Goal: Task Accomplishment & Management: Use online tool/utility

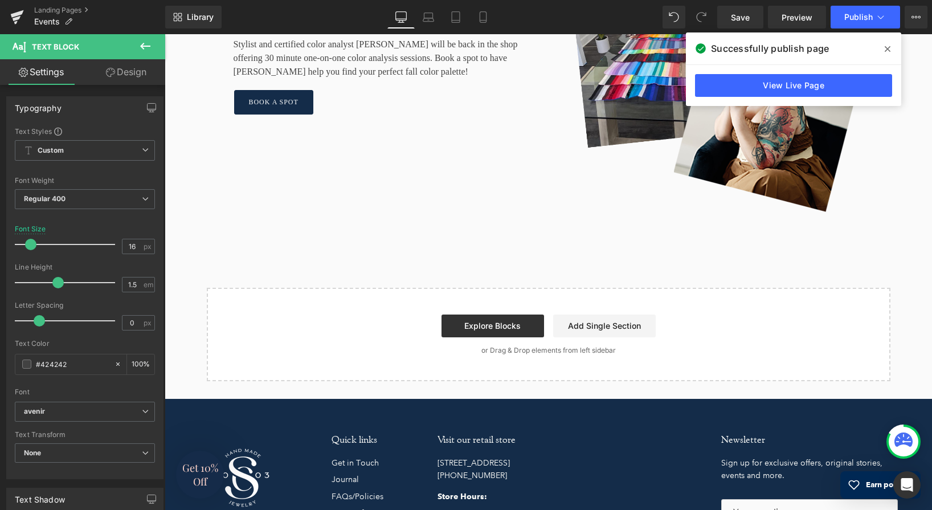
scroll to position [2633, 0]
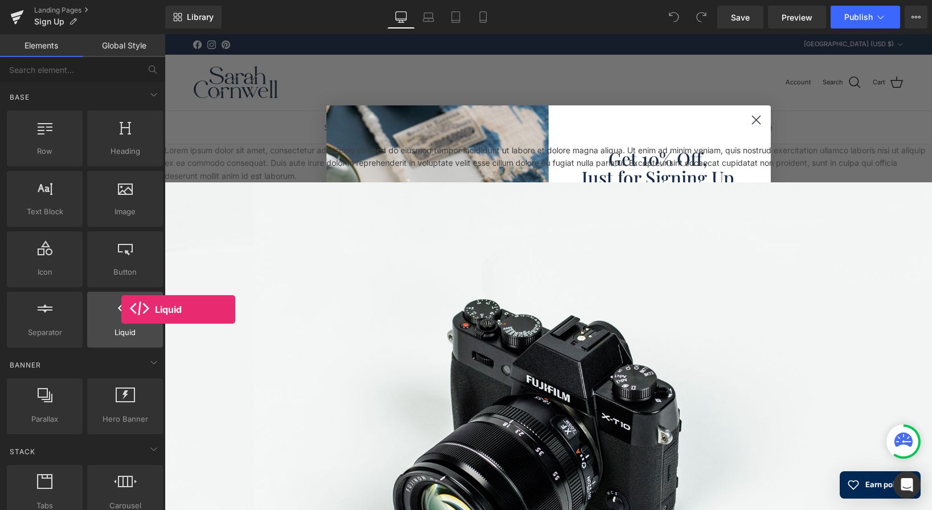
click at [121, 309] on icon at bounding box center [125, 308] width 15 height 15
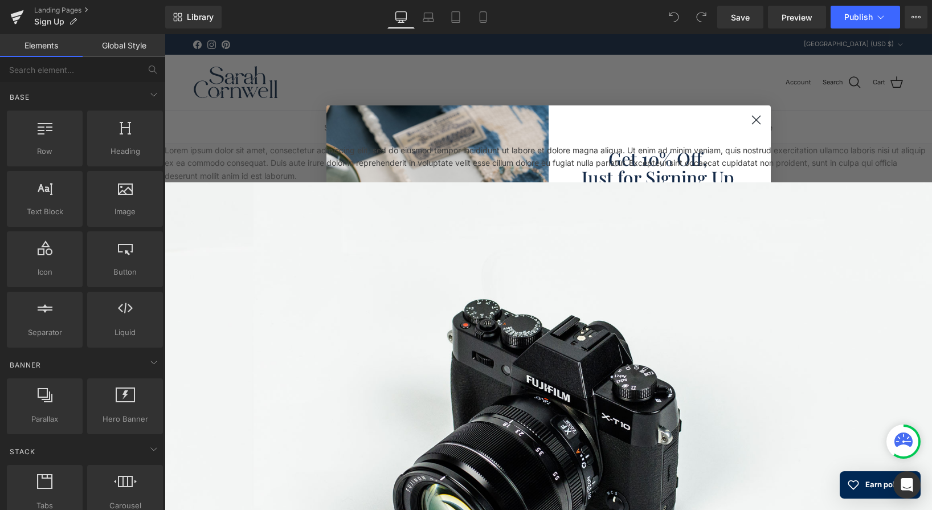
click at [757, 121] on icon "Close dialog" at bounding box center [756, 120] width 8 height 8
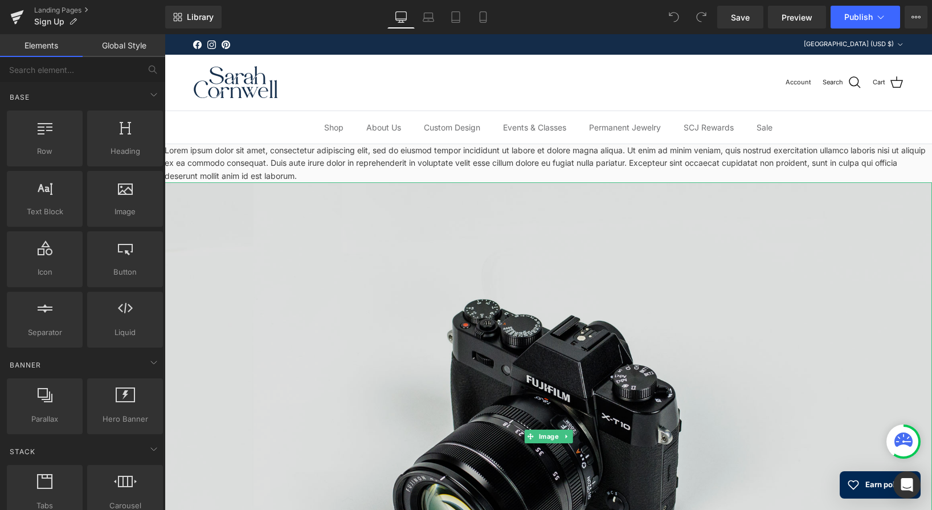
click at [440, 231] on img at bounding box center [548, 436] width 767 height 508
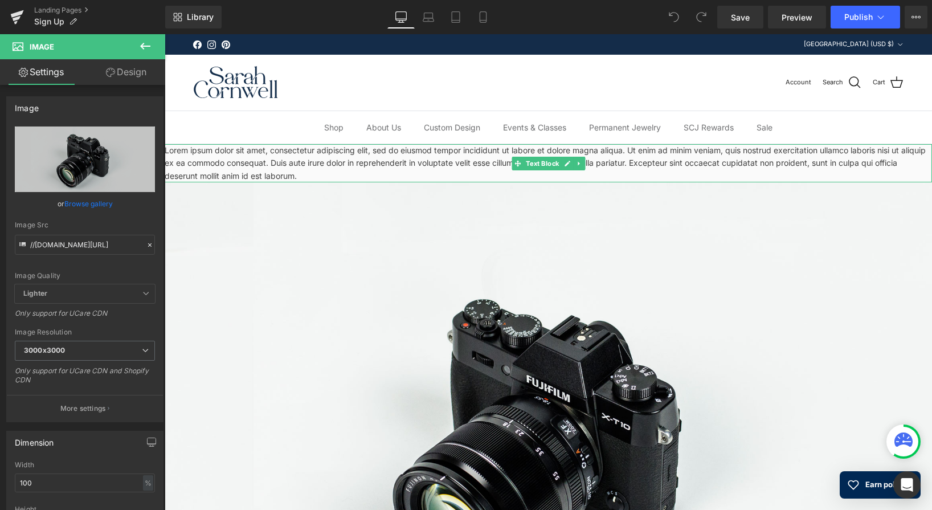
click at [215, 167] on p "Lorem ipsum dolor sit amet, consectetur adipiscing elit, sed do eiusmod tempor …" at bounding box center [548, 163] width 767 height 38
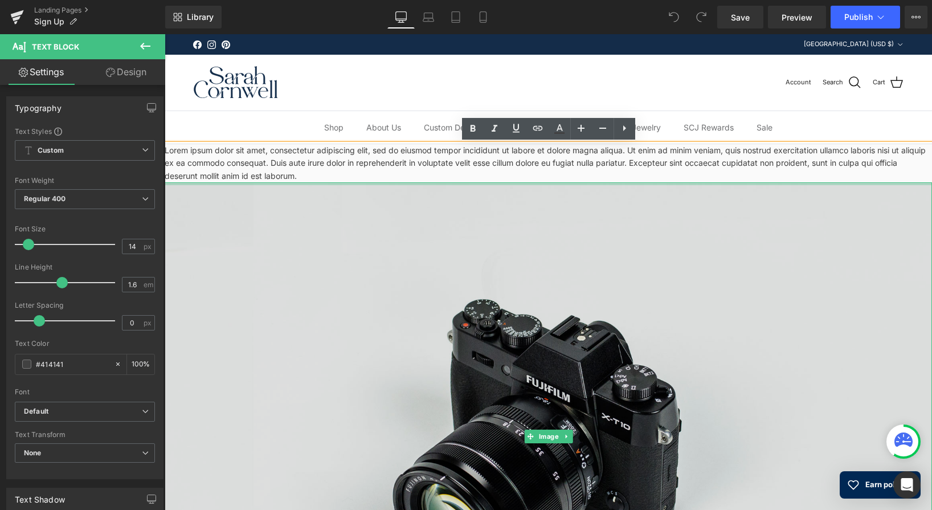
click at [228, 183] on div at bounding box center [548, 183] width 767 height 3
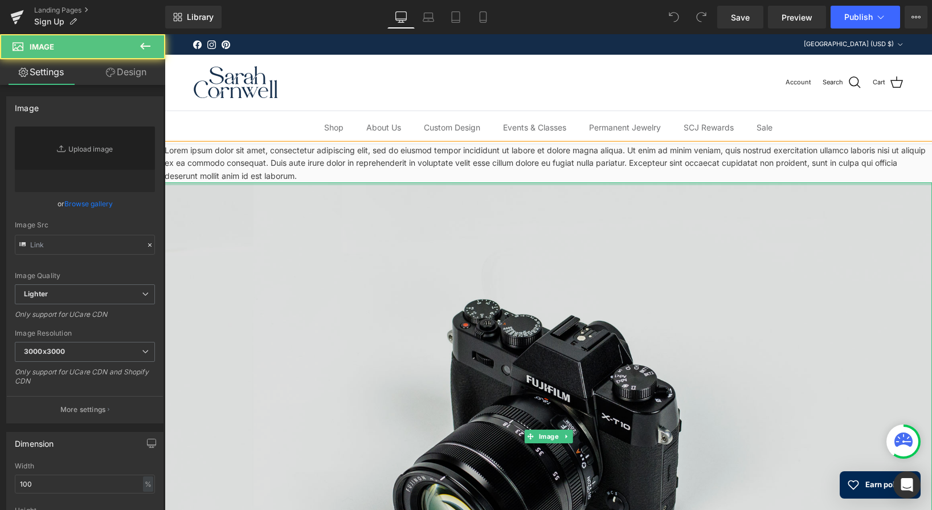
type input "//[DOMAIN_NAME][URL]"
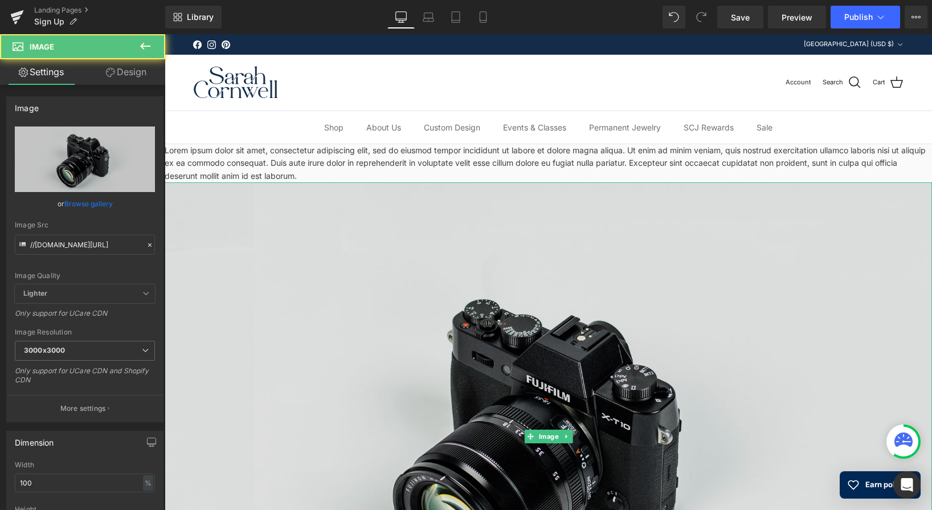
click at [228, 201] on img at bounding box center [548, 436] width 767 height 508
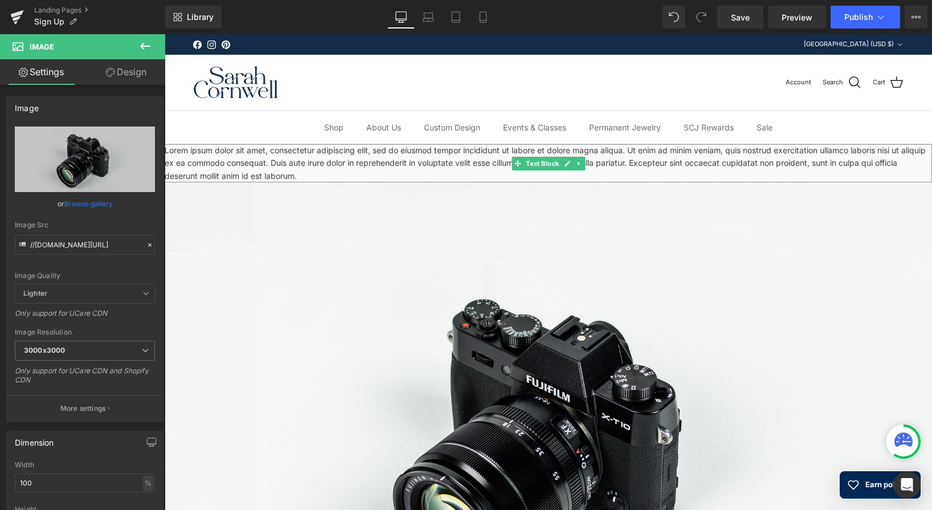
click at [235, 154] on p "Lorem ipsum dolor sit amet, consectetur adipiscing elit, sed do eiusmod tempor …" at bounding box center [548, 163] width 767 height 38
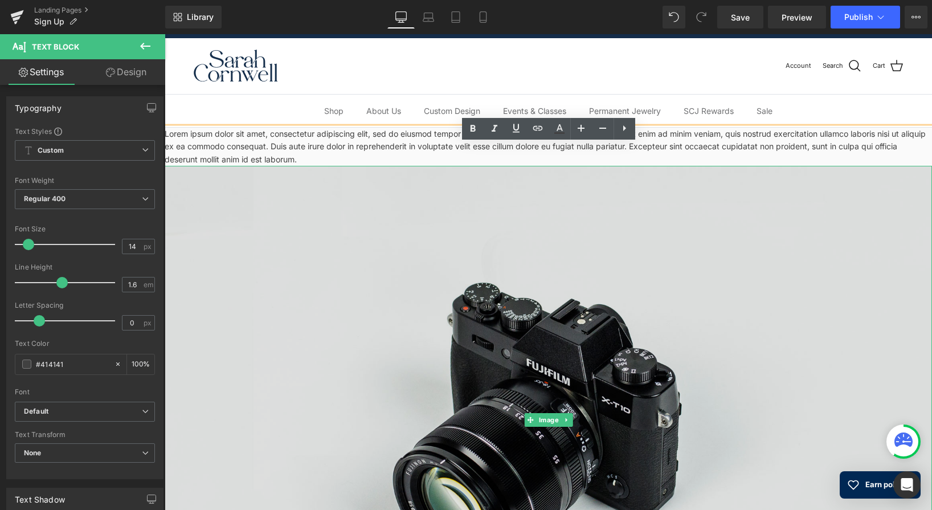
scroll to position [22, 0]
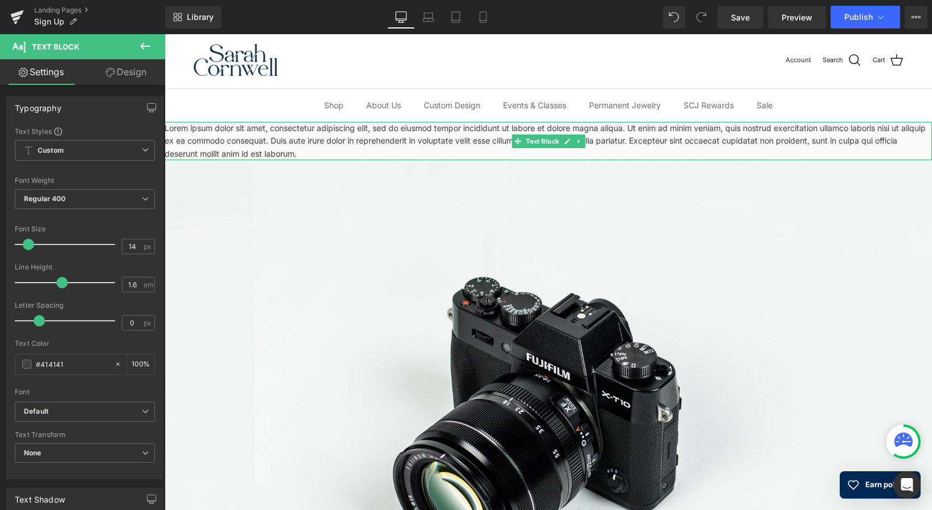
click at [622, 148] on p "Lorem ipsum dolor sit amet, consectetur adipiscing elit, sed do eiusmod tempor …" at bounding box center [548, 141] width 767 height 38
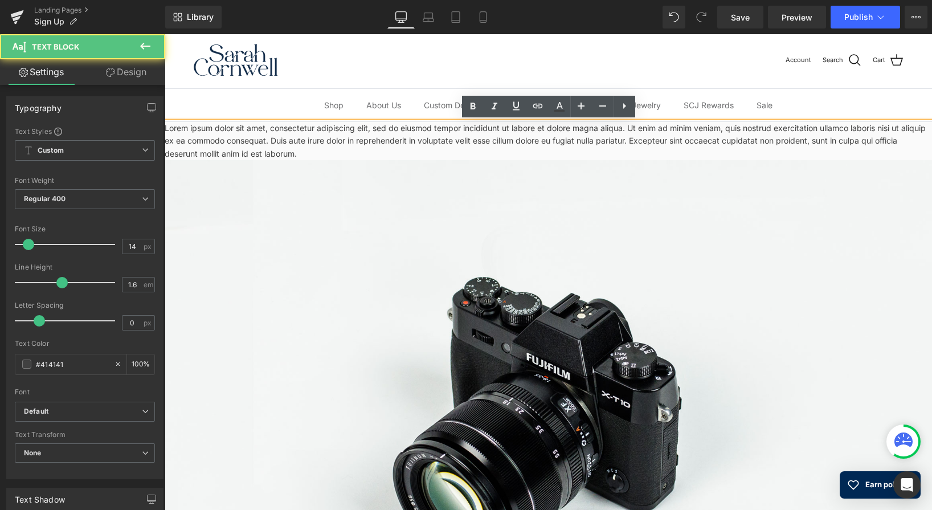
click at [561, 148] on p "Lorem ipsum dolor sit amet, consectetur adipiscing elit, sed do eiusmod tempor …" at bounding box center [548, 141] width 767 height 38
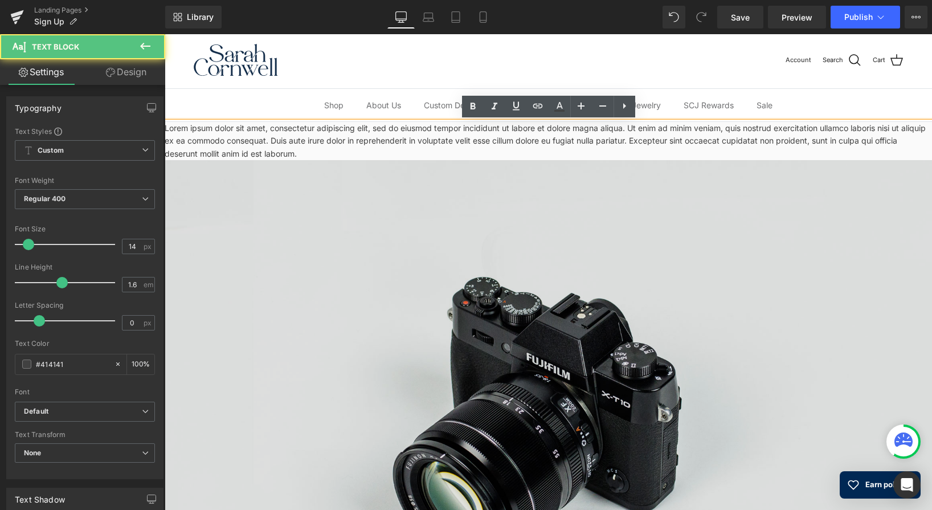
click at [452, 176] on img at bounding box center [548, 414] width 767 height 508
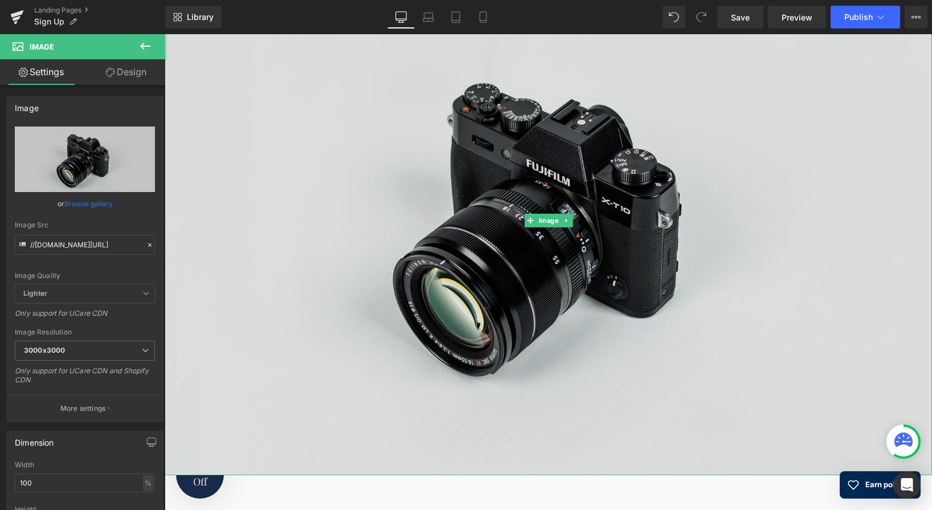
scroll to position [251, 0]
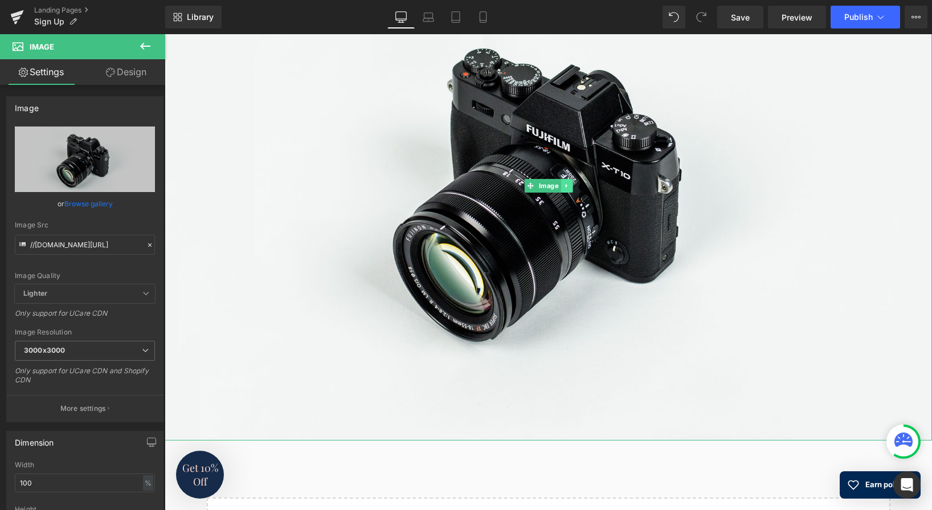
click at [565, 187] on link at bounding box center [567, 186] width 12 height 14
click at [574, 185] on link at bounding box center [572, 186] width 12 height 14
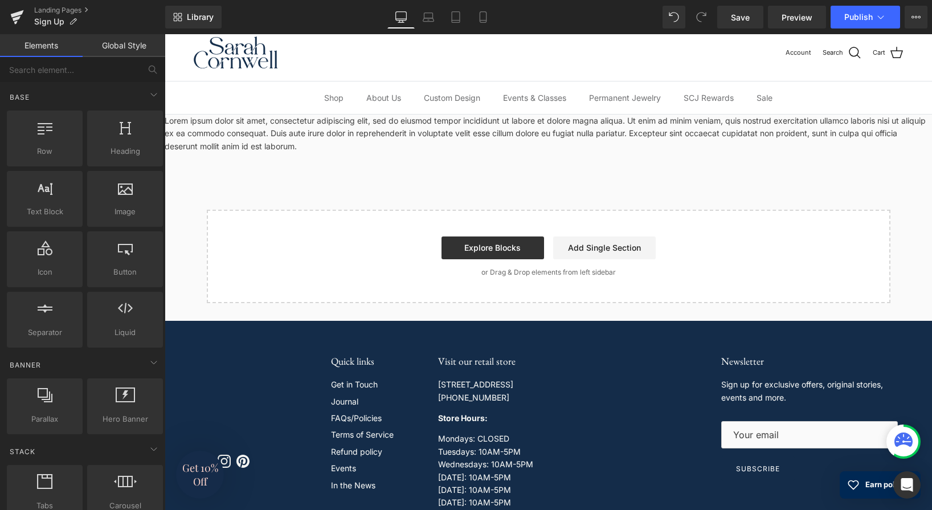
scroll to position [0, 0]
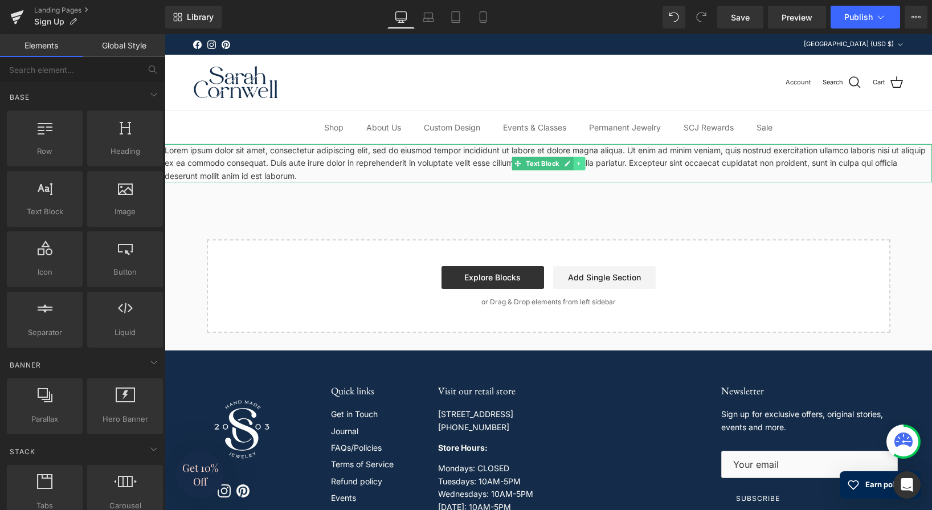
click at [580, 162] on link at bounding box center [579, 164] width 12 height 14
click at [584, 162] on link at bounding box center [585, 164] width 12 height 14
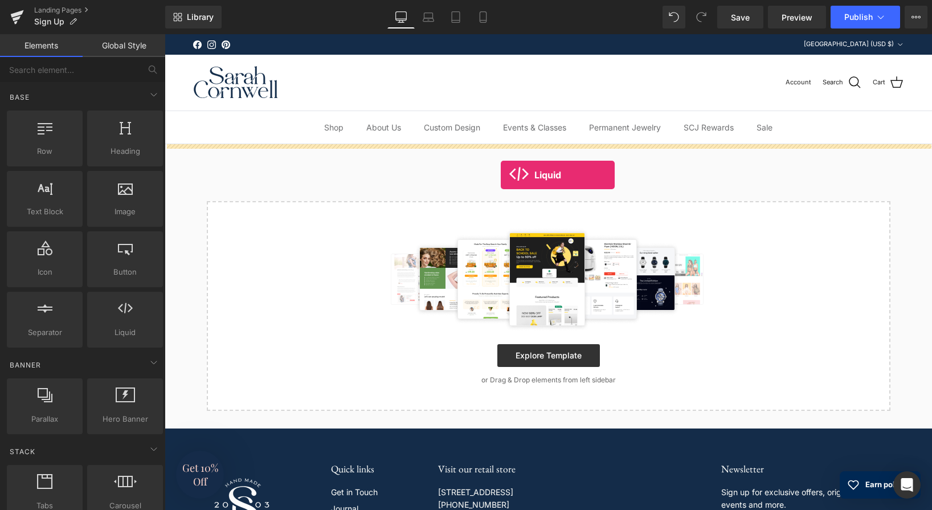
drag, startPoint x: 289, startPoint y: 350, endPoint x: 501, endPoint y: 175, distance: 274.7
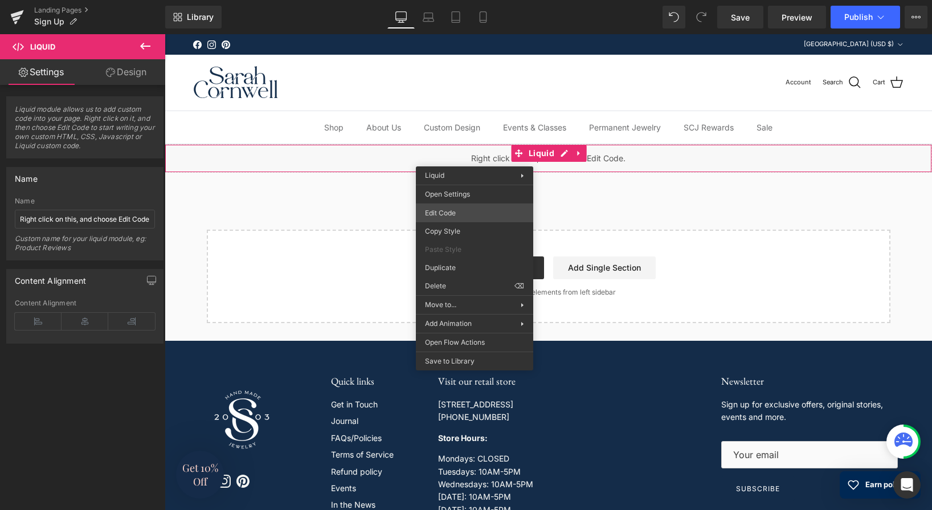
click at [457, 0] on div "Liquid You are previewing how the will restyle your page. You can not edit Elem…" at bounding box center [466, 0] width 932 height 0
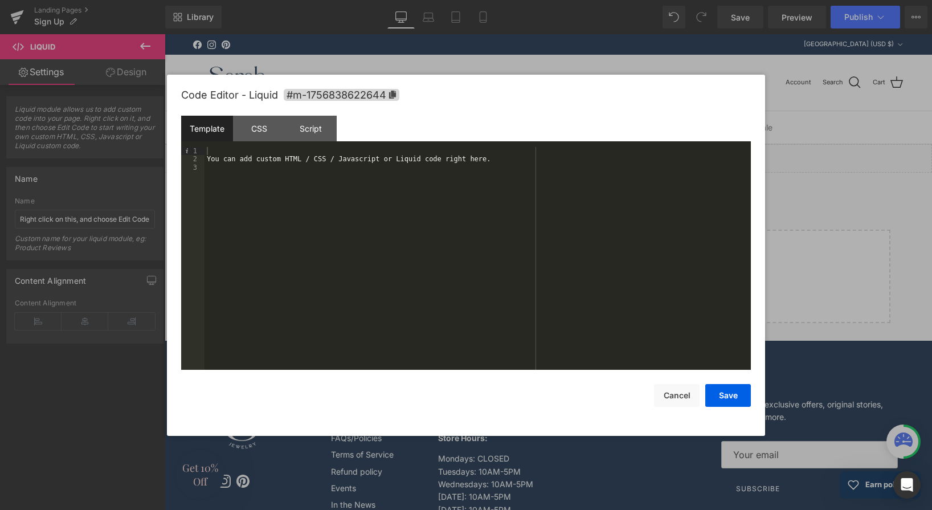
click at [506, 160] on div "You can add custom HTML / CSS / Javascript or Liquid code right here." at bounding box center [478, 267] width 546 height 240
drag, startPoint x: 507, startPoint y: 157, endPoint x: 158, endPoint y: 157, distance: 349.2
click at [205, 157] on div "You can add custom HTML / CSS / Javascript or Liquid code right here." at bounding box center [478, 258] width 546 height 223
click at [734, 394] on button "Save" at bounding box center [728, 395] width 46 height 23
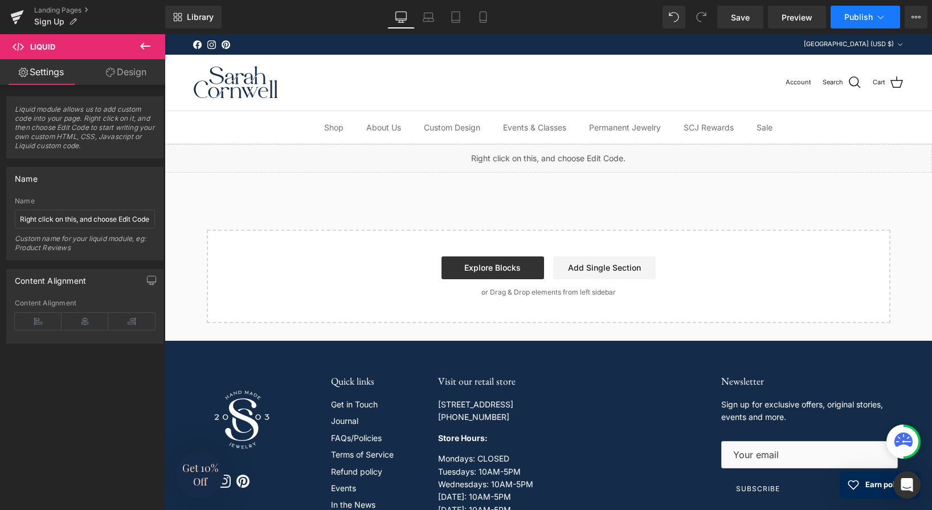
click at [859, 18] on span "Publish" at bounding box center [858, 17] width 28 height 9
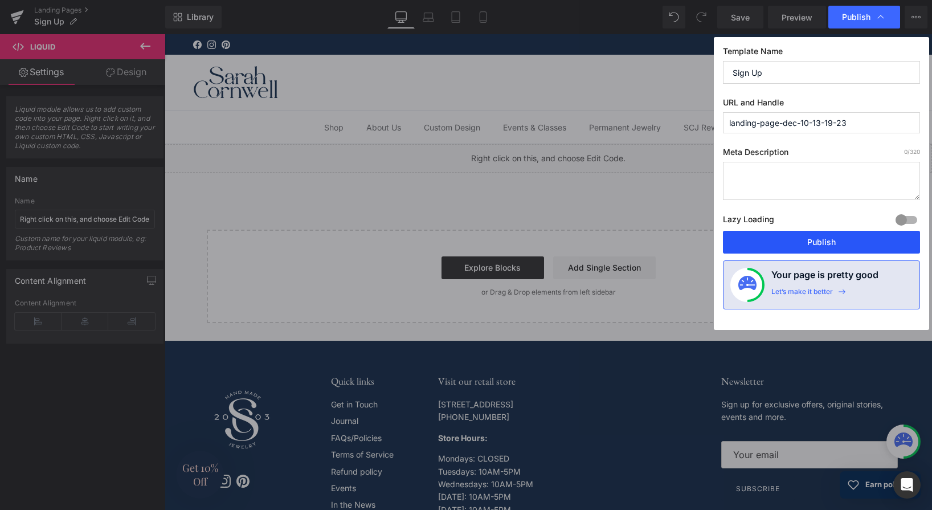
click at [821, 240] on button "Publish" at bounding box center [821, 242] width 197 height 23
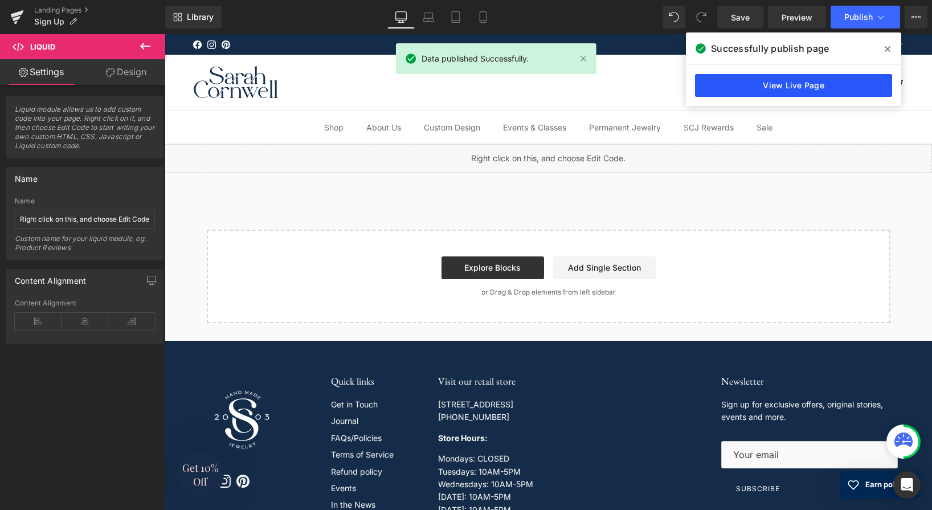
click at [788, 89] on link "View Live Page" at bounding box center [793, 85] width 197 height 23
